Goal: Find specific page/section: Find specific page/section

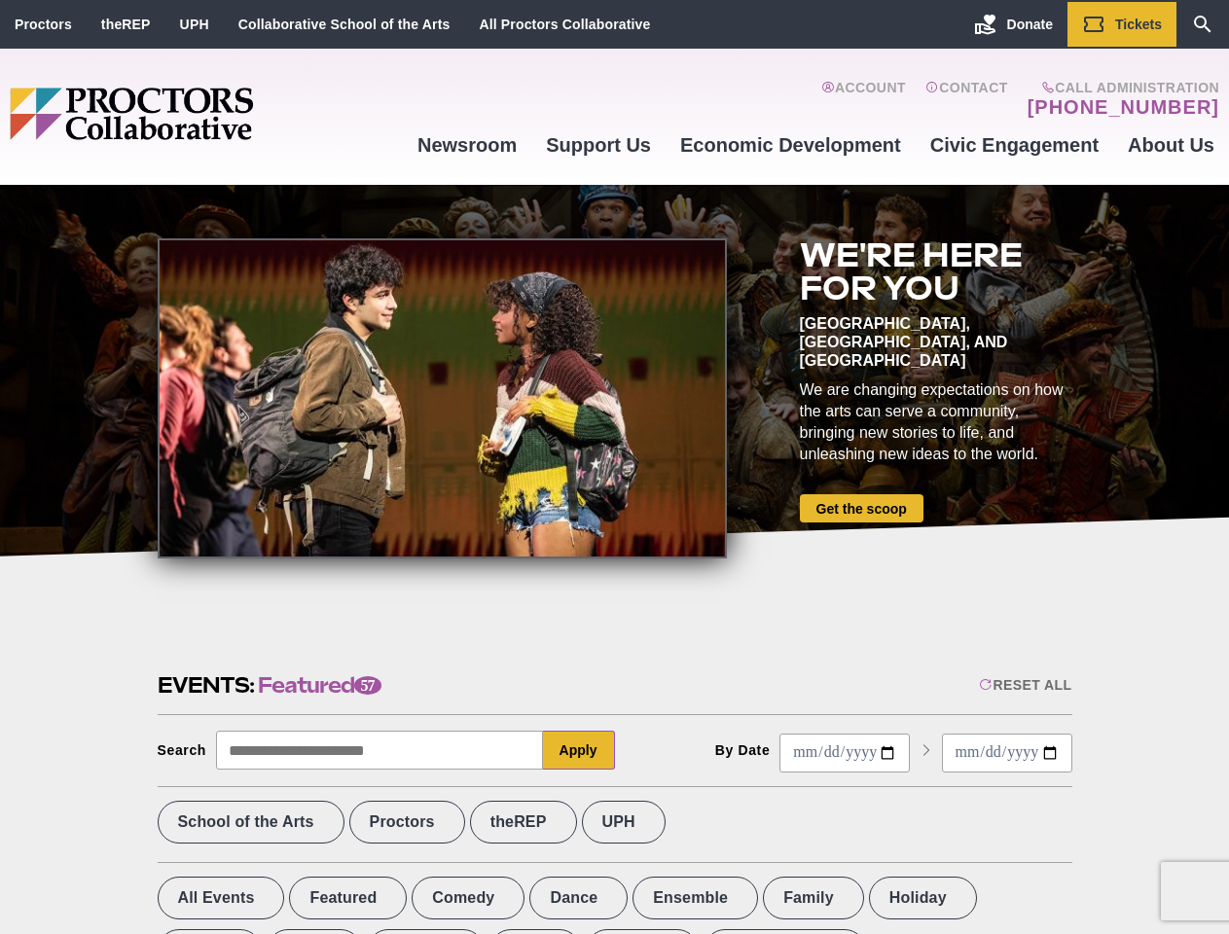
click at [614, 467] on div at bounding box center [442, 398] width 569 height 320
click at [1024, 685] on div "Reset All" at bounding box center [1025, 685] width 92 height 16
click at [579, 750] on button "Apply" at bounding box center [579, 750] width 72 height 39
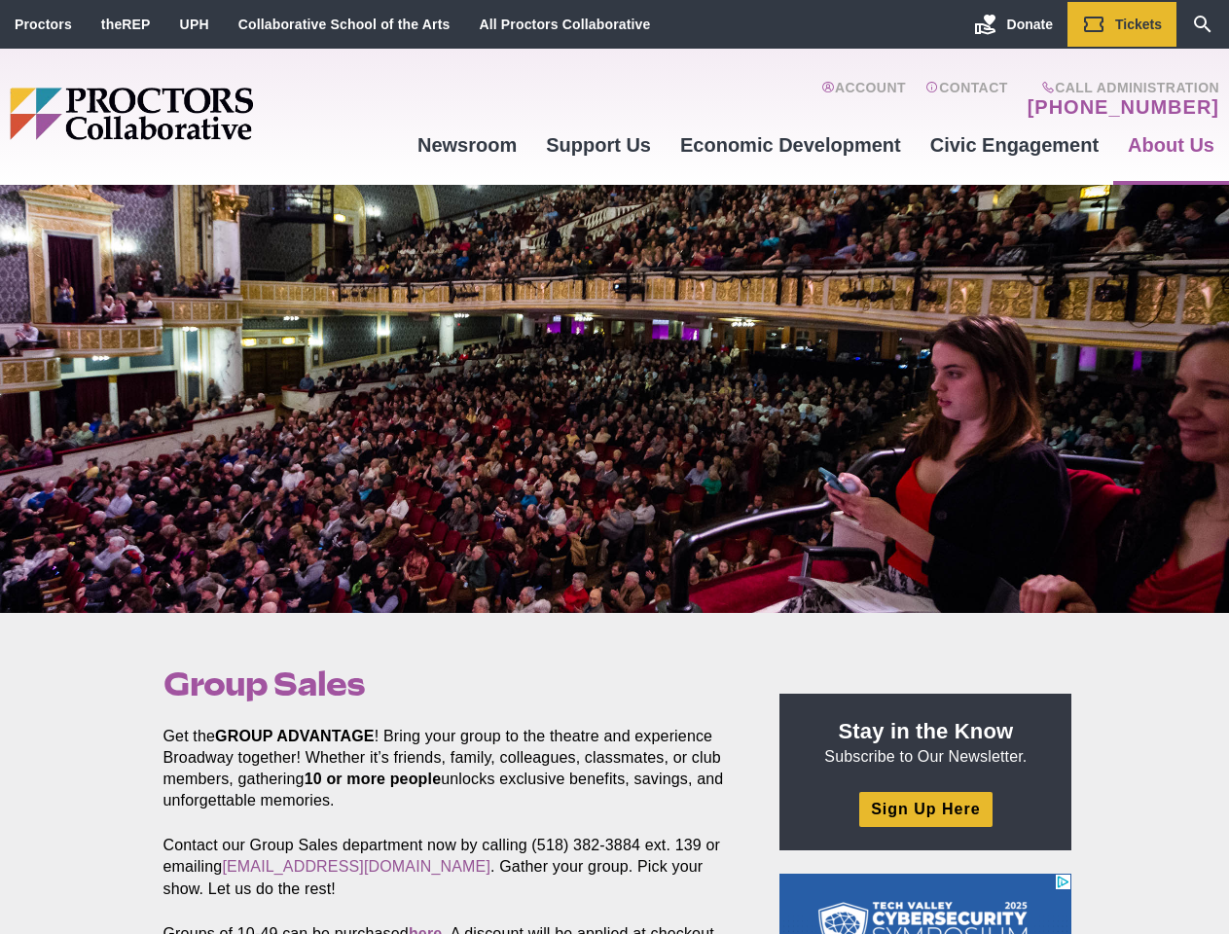
click at [614, 467] on div at bounding box center [614, 399] width 1229 height 428
